Goal: Task Accomplishment & Management: Use online tool/utility

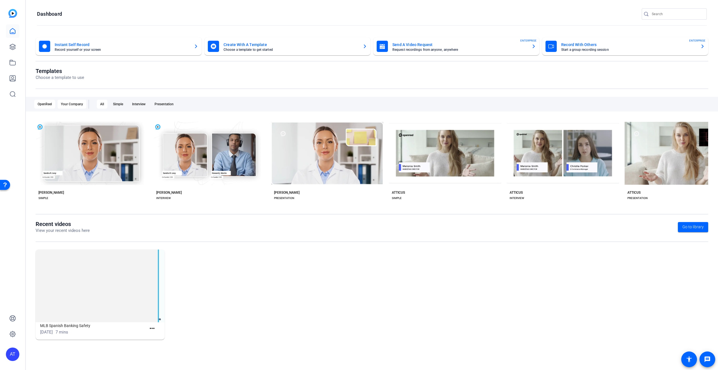
click at [70, 105] on div "Your Company" at bounding box center [72, 104] width 29 height 9
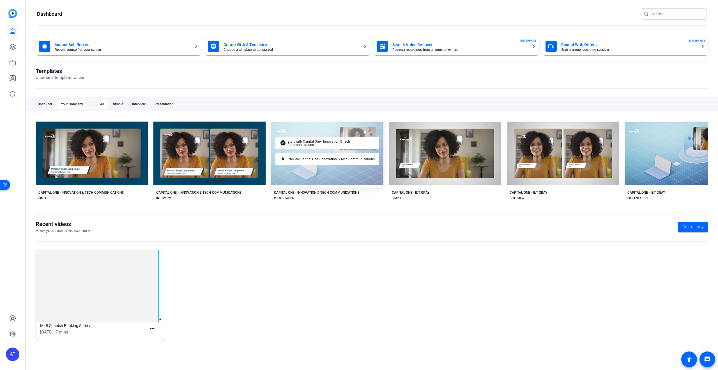
click at [336, 161] on div "check_circle Start with Capital One - Innovation & Tech Communications play_arr…" at bounding box center [327, 153] width 112 height 68
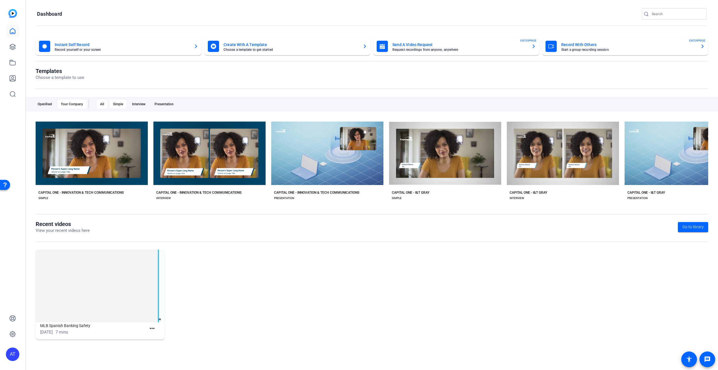
click at [121, 104] on div "Simple" at bounding box center [118, 104] width 17 height 9
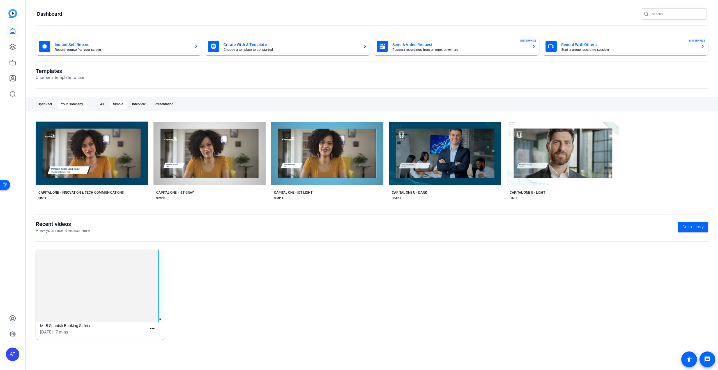
click at [150, 107] on div "OpenReel Your Company All Simple Interview Presentation" at bounding box center [372, 104] width 692 height 15
click at [140, 104] on div "Interview" at bounding box center [139, 104] width 20 height 9
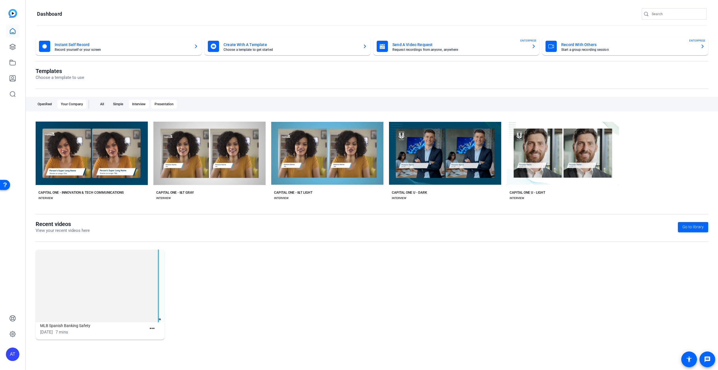
click at [164, 107] on div "Presentation" at bounding box center [164, 104] width 26 height 9
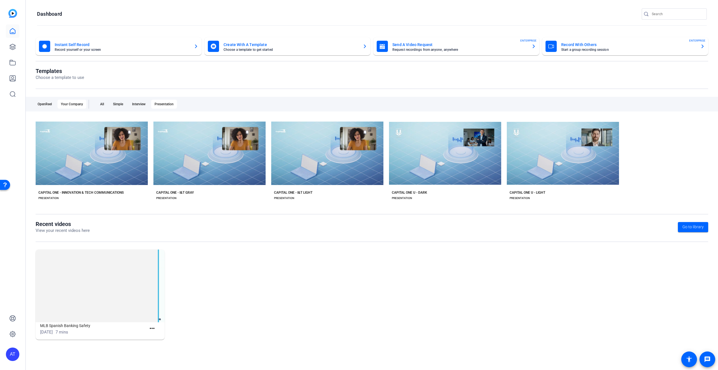
click at [249, 43] on mat-card-title "Create With A Template" at bounding box center [291, 44] width 135 height 7
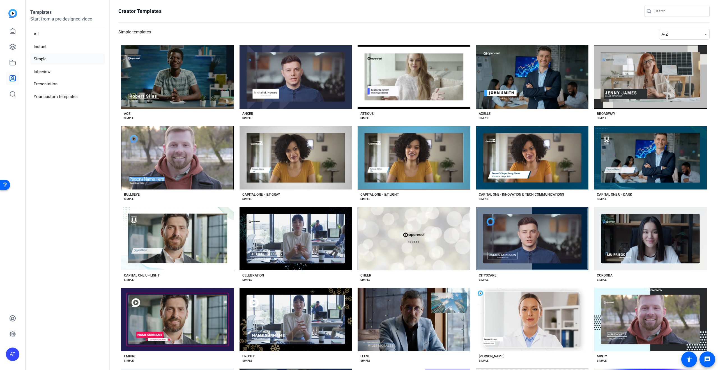
click at [48, 57] on li "Simple" at bounding box center [67, 59] width 75 height 12
click at [44, 80] on li "Presentation" at bounding box center [67, 84] width 75 height 12
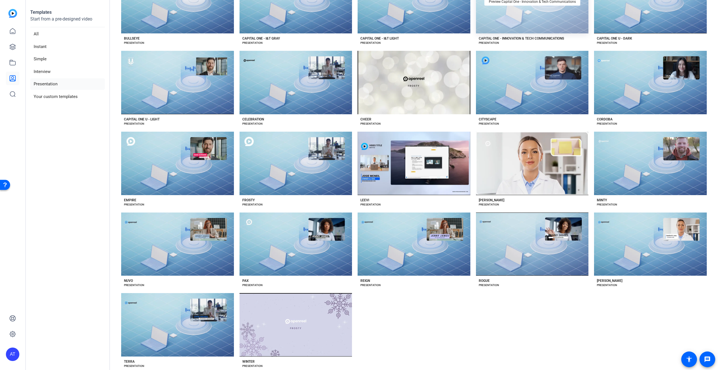
scroll to position [168, 0]
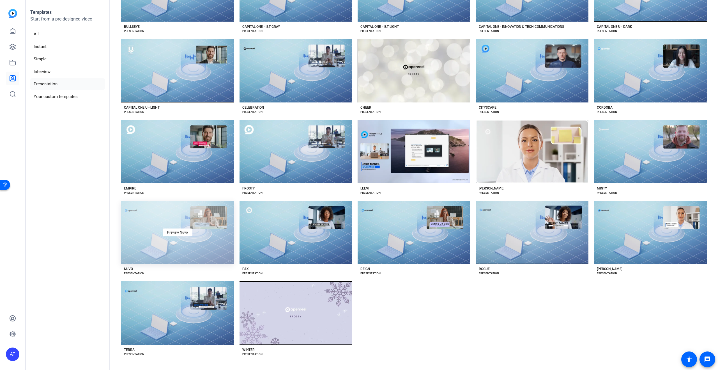
click at [175, 161] on div "Preview Nuvo" at bounding box center [177, 232] width 113 height 63
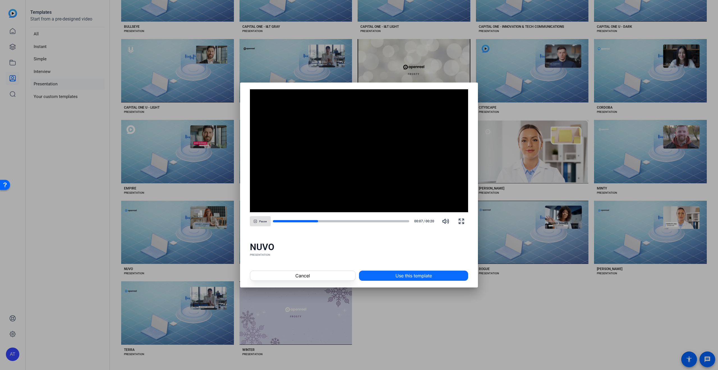
click at [336, 161] on span at bounding box center [413, 275] width 109 height 13
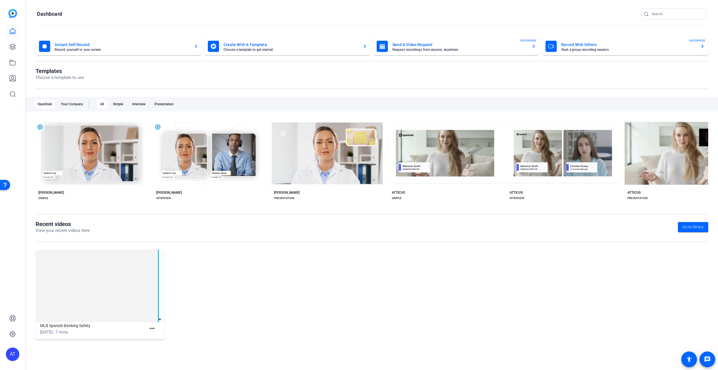
click at [236, 43] on mat-card-title "Create With A Template" at bounding box center [291, 44] width 135 height 7
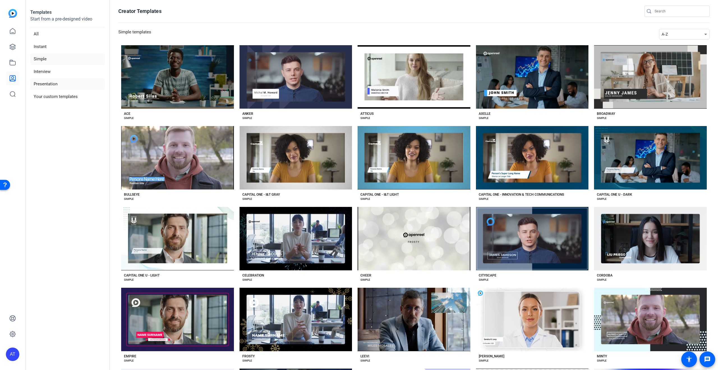
click at [57, 84] on li "Presentation" at bounding box center [67, 84] width 75 height 12
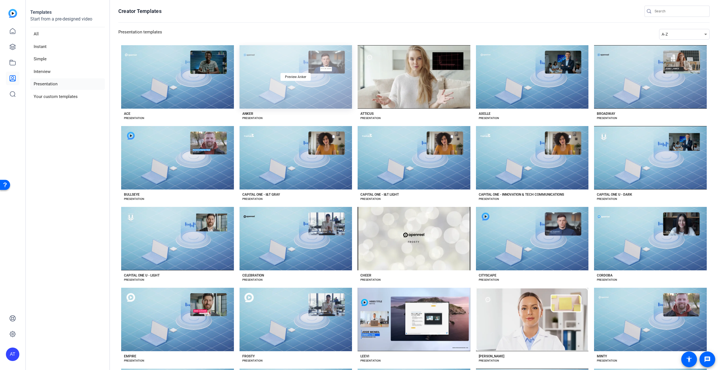
click at [304, 98] on div "Preview Anker" at bounding box center [296, 76] width 113 height 63
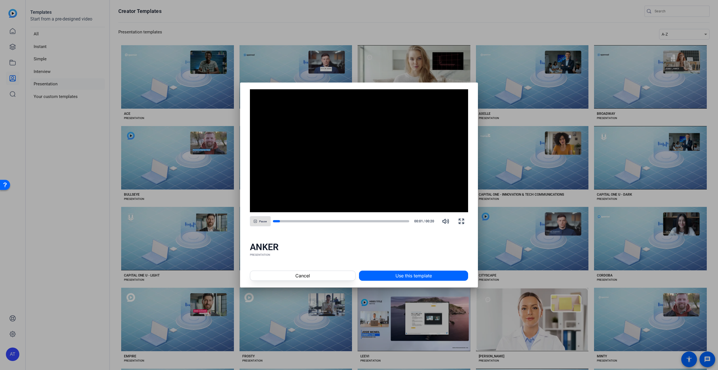
click at [375, 273] on span at bounding box center [413, 275] width 109 height 13
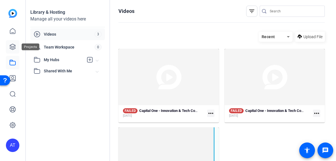
click at [16, 47] on link at bounding box center [12, 46] width 13 height 13
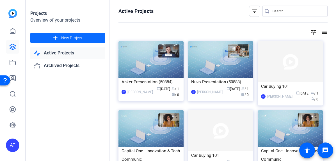
click at [70, 33] on span at bounding box center [67, 37] width 75 height 13
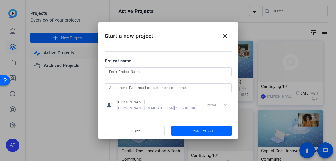
click at [132, 71] on input at bounding box center [168, 71] width 118 height 7
type input "CCBA Mentorship Orientation"
click at [192, 133] on span "Create Project" at bounding box center [201, 131] width 25 height 6
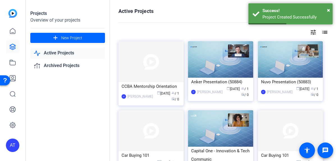
click at [159, 67] on img at bounding box center [150, 61] width 65 height 41
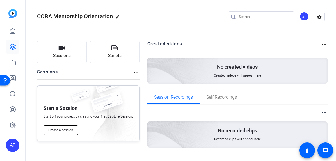
click at [64, 130] on span "Create a session" at bounding box center [60, 130] width 25 height 4
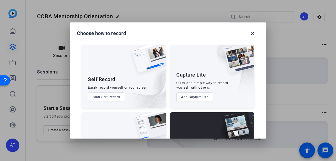
click at [94, 97] on button "Start Self Record" at bounding box center [106, 97] width 37 height 10
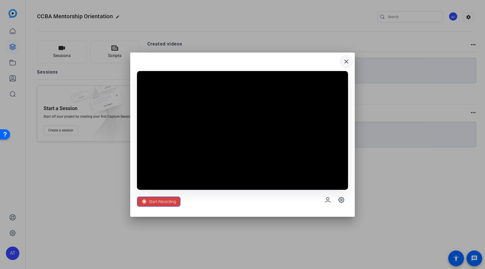
click at [336, 61] on mat-icon "close" at bounding box center [346, 61] width 7 height 7
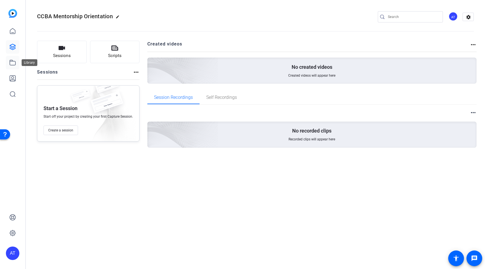
click at [13, 68] on link at bounding box center [12, 62] width 13 height 13
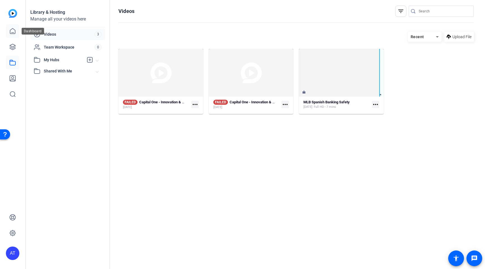
click at [13, 37] on link at bounding box center [12, 30] width 13 height 13
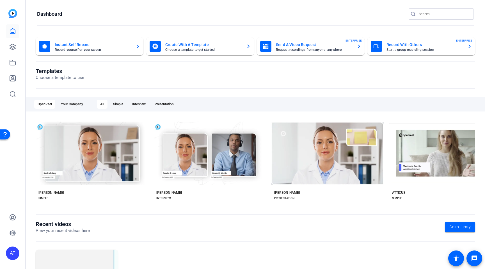
click at [190, 46] on mat-card-title "Create With A Template" at bounding box center [203, 44] width 76 height 7
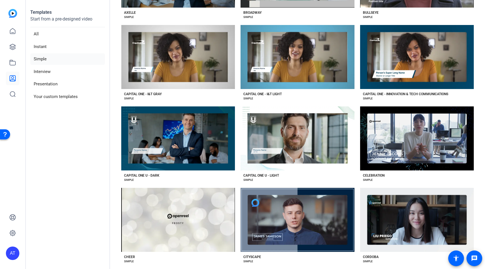
scroll to position [376, 0]
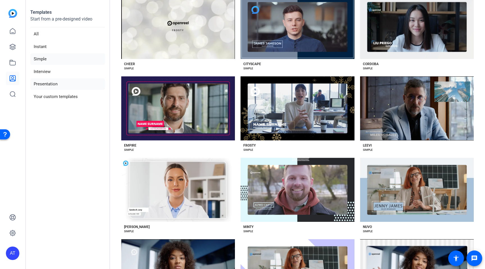
click at [50, 84] on li "Presentation" at bounding box center [67, 84] width 75 height 12
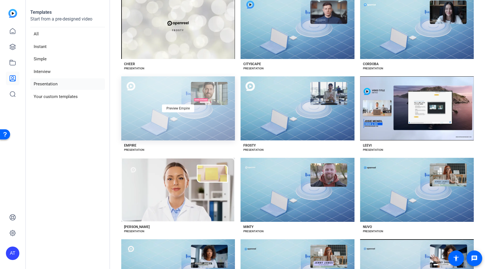
click at [189, 124] on div "Preview Empire" at bounding box center [178, 108] width 114 height 64
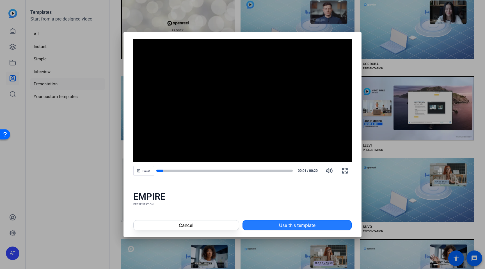
click at [286, 161] on span "Use this template" at bounding box center [297, 225] width 36 height 7
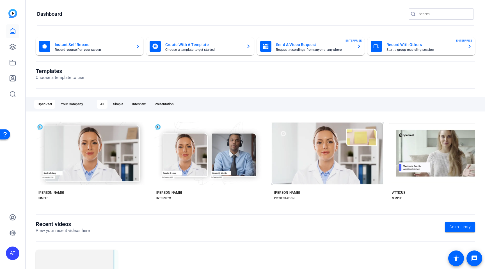
click at [199, 44] on mat-card-title "Create With A Template" at bounding box center [203, 44] width 76 height 7
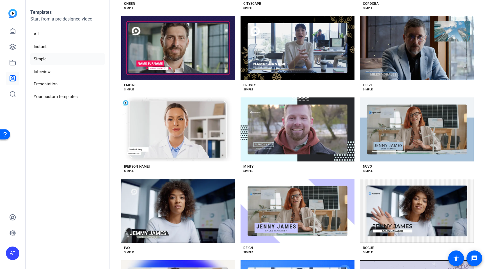
scroll to position [513, 0]
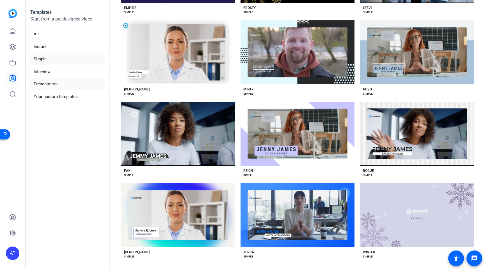
click at [52, 80] on li "Presentation" at bounding box center [67, 84] width 75 height 12
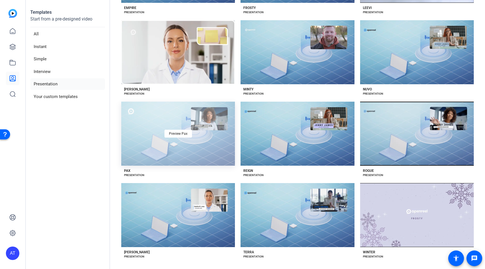
click at [194, 135] on div "Preview Pax" at bounding box center [178, 134] width 114 height 64
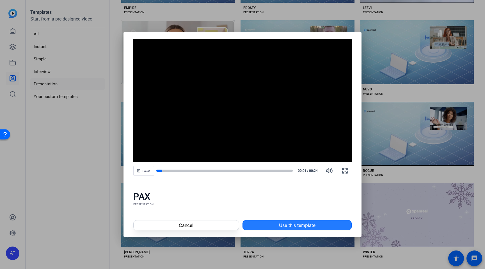
click at [261, 221] on span at bounding box center [297, 224] width 109 height 13
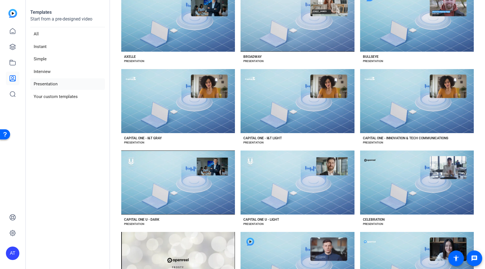
scroll to position [0, 0]
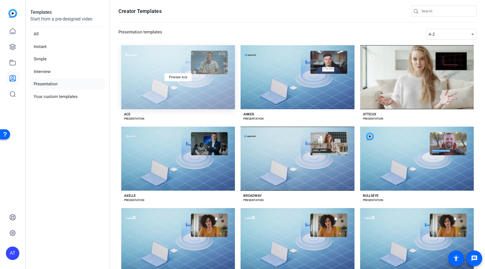
click at [193, 83] on div "Preview Ace" at bounding box center [178, 77] width 114 height 64
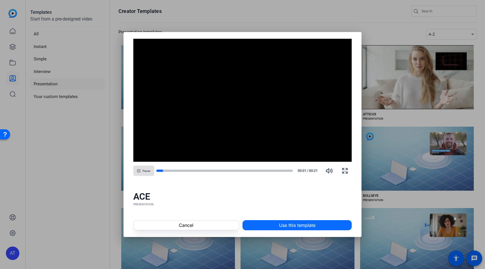
click at [282, 228] on span "Use this template" at bounding box center [297, 225] width 36 height 7
